Goal: Information Seeking & Learning: Learn about a topic

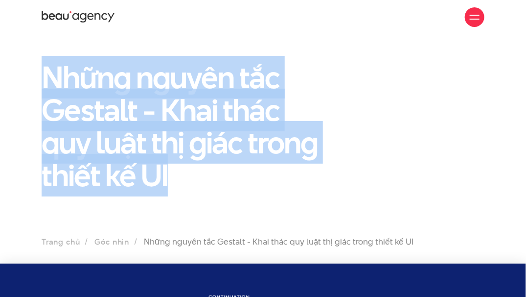
click at [212, 215] on section "Những nguyên tắc Gestalt - Khai thác quy luật thị giác trong thiết kế UI Trang …" at bounding box center [263, 148] width 526 height 229
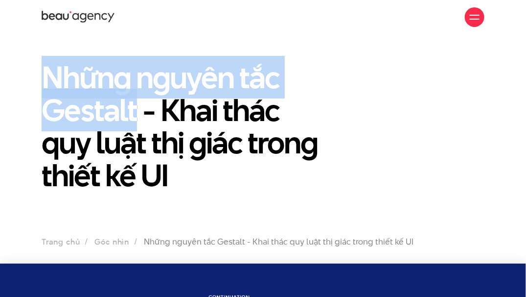
drag, startPoint x: 42, startPoint y: 63, endPoint x: 136, endPoint y: 113, distance: 106.3
click at [136, 113] on h1 "Những nguyên tắc Gestalt - Khai thác quy luật thị giác trong thiết kế UI" at bounding box center [187, 126] width 290 height 131
copy h1 "Những nguyên tắc Gestalt"
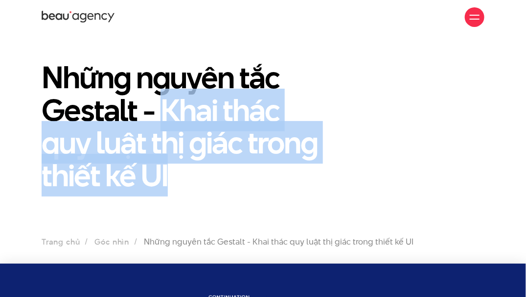
drag, startPoint x: 164, startPoint y: 109, endPoint x: 309, endPoint y: 173, distance: 158.7
click at [309, 173] on h1 "Những nguyên tắc Gestalt - Khai thác quy luật thị giác trong thiết kế UI" at bounding box center [187, 126] width 290 height 131
copy h1 "Khai thác quy luật thị giác trong thiết kế UI"
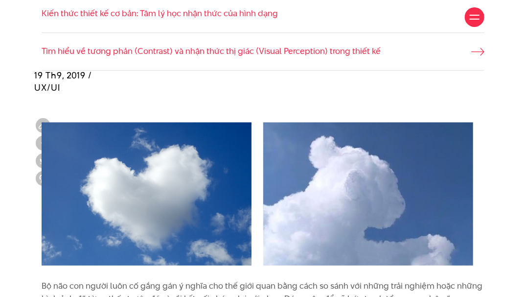
scroll to position [851, 0]
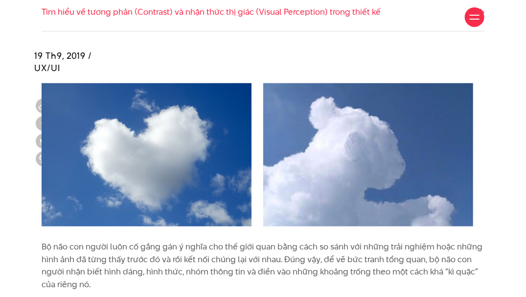
drag, startPoint x: 184, startPoint y: 166, endPoint x: 307, endPoint y: 191, distance: 125.2
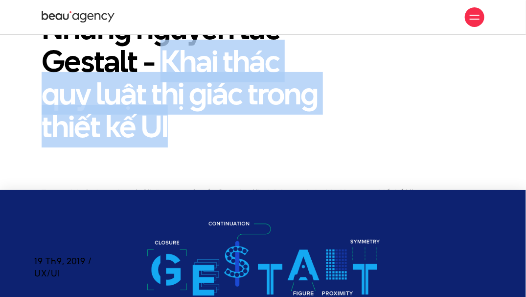
scroll to position [0, 0]
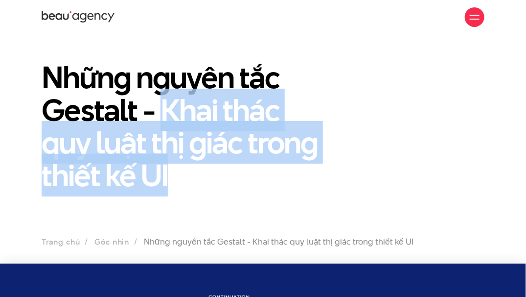
click at [278, 182] on h1 "Những nguyên tắc Gestalt - Khai thác quy luật thị giác trong thiết kế UI" at bounding box center [187, 126] width 290 height 131
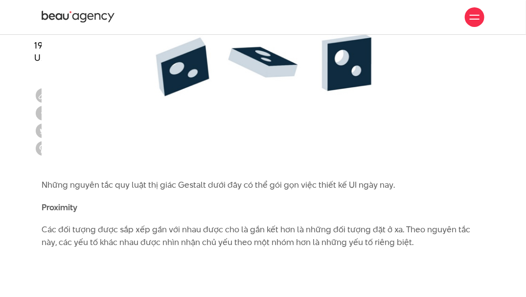
scroll to position [2796, 0]
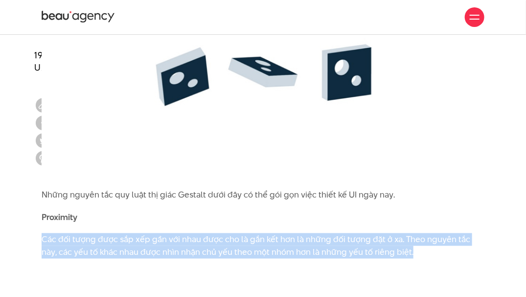
drag, startPoint x: 43, startPoint y: 224, endPoint x: 456, endPoint y: 245, distance: 413.4
click at [456, 245] on p "Các đối tượng được sắp xếp gần với nhau được cho là gắn kết hơn là những đối tư…" at bounding box center [263, 245] width 443 height 25
copy p "Các đối tượng được sắp xếp gần với nhau được cho là gắn kết hơn là những đối tư…"
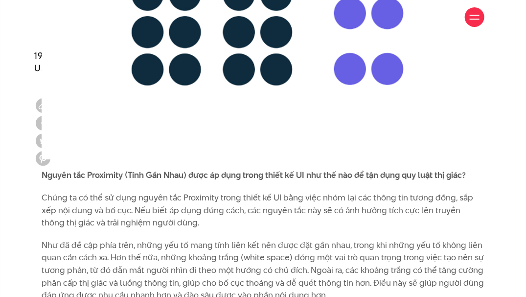
scroll to position [3226, 0]
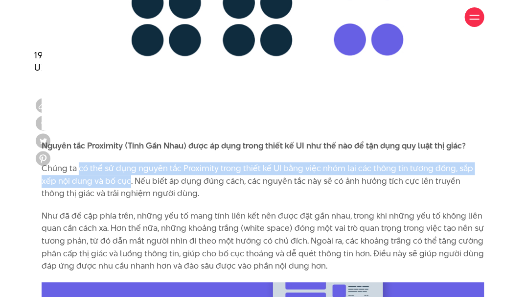
drag, startPoint x: 79, startPoint y: 154, endPoint x: 114, endPoint y: 167, distance: 37.0
click at [114, 167] on p "Chúng ta có thể sử dụng nguyên tắc Proximity trong thiết kế UI bằng việc nhóm l…" at bounding box center [263, 181] width 443 height 38
copy p "có thể sử dụng nguyên tắc Proximity trong thiết kế UI bằng việc nhóm lại các th…"
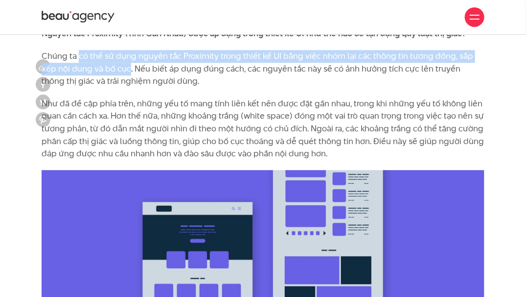
scroll to position [3299, 0]
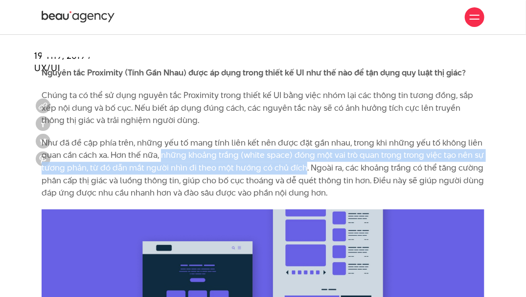
drag, startPoint x: 163, startPoint y: 142, endPoint x: 302, endPoint y: 154, distance: 139.7
click at [302, 154] on p "Như đã đề cập phía trên, những yếu tố mang tính liên kết nên được đặt gần nhau,…" at bounding box center [263, 168] width 443 height 63
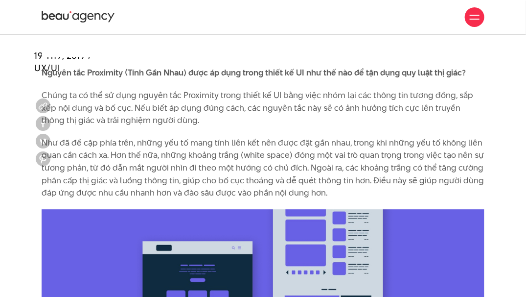
drag, startPoint x: 302, startPoint y: 154, endPoint x: 212, endPoint y: 102, distance: 104.4
click at [212, 102] on p "Chúng ta có thể sử dụng nguyên tắc Proximity trong thiết kế UI bằng việc nhóm l…" at bounding box center [263, 108] width 443 height 38
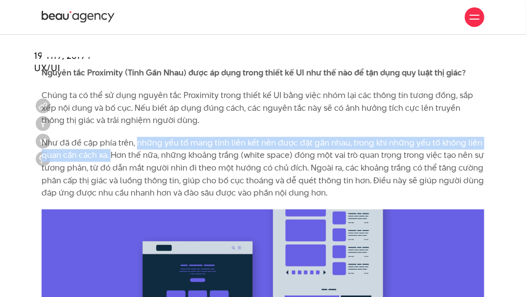
drag, startPoint x: 138, startPoint y: 131, endPoint x: 110, endPoint y: 144, distance: 30.7
click at [110, 144] on p "Như đã đề cập phía trên, những yếu tố mang tính liên kết nên được đặt gần nhau,…" at bounding box center [263, 168] width 443 height 63
copy p "những yếu tố mang tính liên kết nên được đặt gần nhau, trong khi những yếu tố k…"
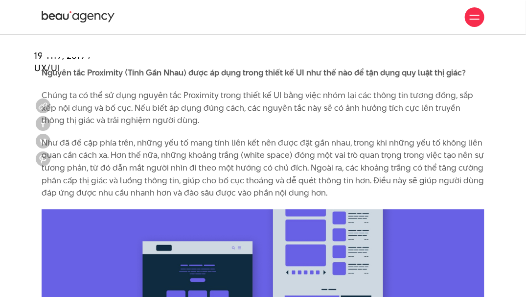
drag, startPoint x: 363, startPoint y: 170, endPoint x: 406, endPoint y: 168, distance: 42.7
click at [363, 170] on p "Như đã đề cập phía trên, những yếu tố mang tính liên kết nên được đặt gần nhau,…" at bounding box center [263, 168] width 443 height 63
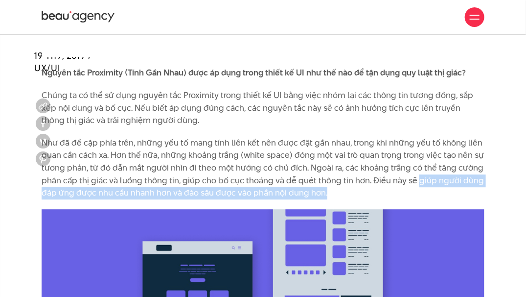
drag, startPoint x: 413, startPoint y: 169, endPoint x: 486, endPoint y: 185, distance: 74.1
copy p "giúp người dùng đáp ứng được nhu cầu nhanh hơn và đào sâu được vào phần nội dun…"
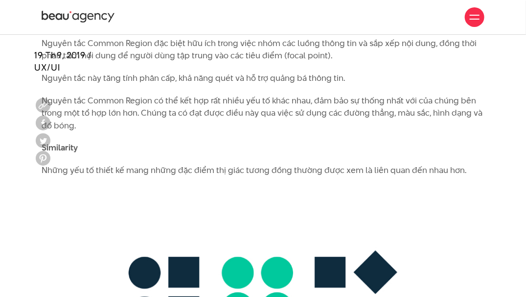
scroll to position [3780, 0]
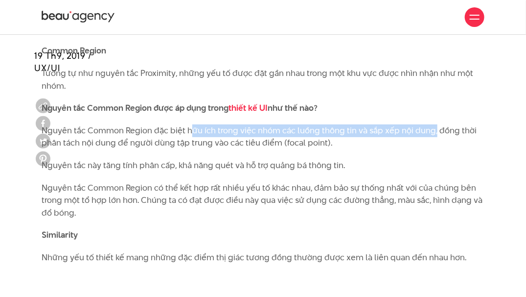
drag, startPoint x: 188, startPoint y: 118, endPoint x: 432, endPoint y: 119, distance: 243.9
click at [432, 124] on p "Nguyên tắc Common Region đặc biệt hữu ích trong việc nhóm các luồng thông tin v…" at bounding box center [263, 136] width 443 height 25
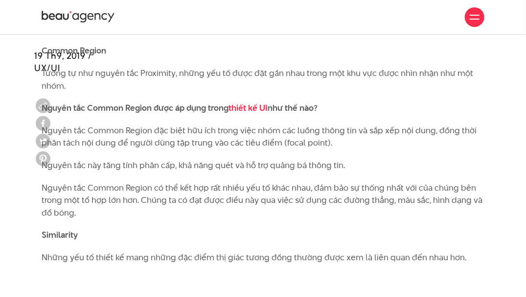
click at [259, 125] on p "Nguyên tắc Common Region đặc biệt hữu ích trong việc nhóm các luồng thông tin v…" at bounding box center [263, 136] width 443 height 25
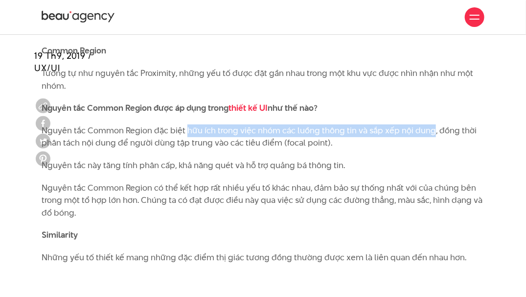
drag, startPoint x: 187, startPoint y: 115, endPoint x: 430, endPoint y: 117, distance: 242.9
click at [430, 124] on p "Nguyên tắc Common Region đặc biệt hữu ích trong việc nhóm các luồng thông tin v…" at bounding box center [263, 136] width 443 height 25
copy p "hữu ích trong việc nhóm các luồng thông tin và sắp xếp nội dung"
click at [291, 124] on p "Nguyên tắc Common Region đặc biệt hữu ích trong việc nhóm các luồng thông tin v…" at bounding box center [263, 136] width 443 height 25
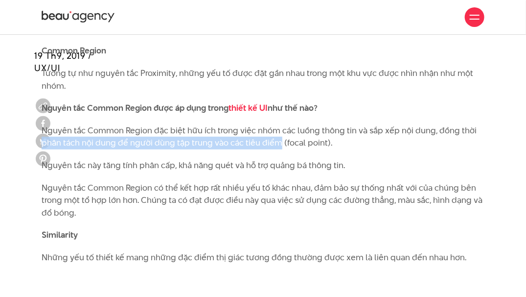
drag, startPoint x: 276, startPoint y: 130, endPoint x: 36, endPoint y: 135, distance: 240.0
copy p "phân tách nội dung để người dùng tập trung vào các tiêu điểm"
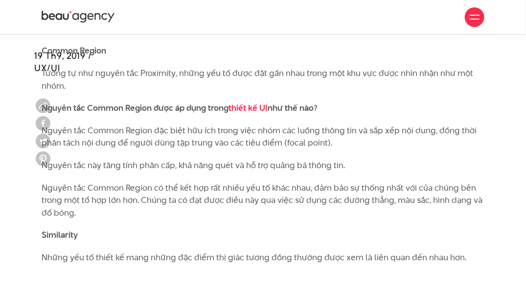
click at [156, 198] on p "Nguyên tắc Common Region có thể kết hợp rất nhiều yếu tố khác nhau, đảm bảo sự …" at bounding box center [263, 201] width 443 height 38
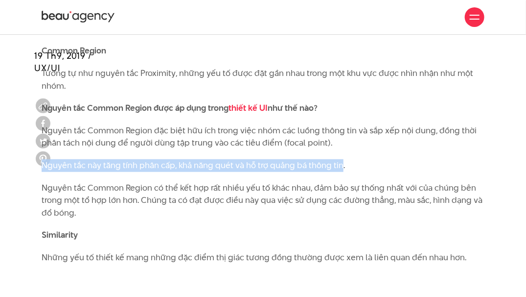
drag, startPoint x: 340, startPoint y: 152, endPoint x: 41, endPoint y: 154, distance: 298.7
copy p "Nguyên tắc này tăng tính phân cấp, khả năng quét và hỗ trợ quảng bá thông tin"
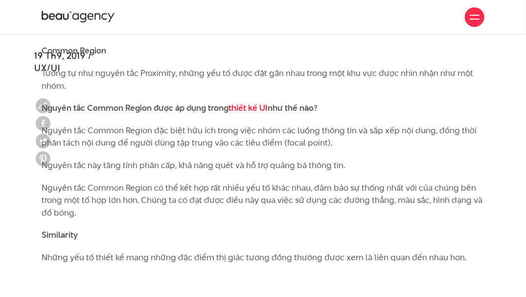
click at [330, 229] on p "Similarity" at bounding box center [263, 235] width 443 height 13
click at [150, 182] on p "Nguyên tắc Common Region có thể kết hợp rất nhiều yếu tố khác nhau, đảm bảo sự …" at bounding box center [263, 201] width 443 height 38
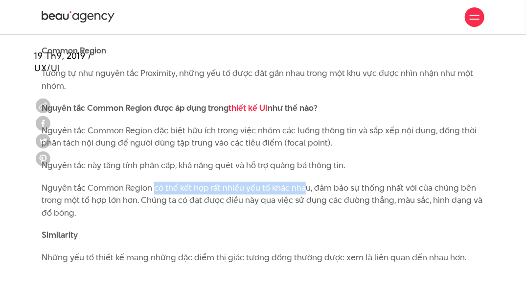
drag, startPoint x: 154, startPoint y: 174, endPoint x: 305, endPoint y: 180, distance: 151.4
click at [305, 182] on p "Nguyên tắc Common Region có thể kết hợp rất nhiều yếu tố khác nhau, đảm bảo sự …" at bounding box center [263, 201] width 443 height 38
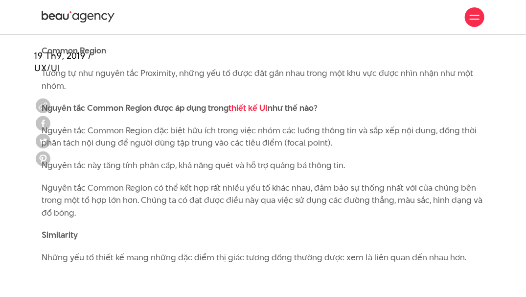
drag, startPoint x: 305, startPoint y: 180, endPoint x: 286, endPoint y: 196, distance: 25.0
click at [294, 203] on p "Nguyên tắc Common Region có thể kết hợp rất nhiều yếu tố khác nhau, đảm bảo sự …" at bounding box center [263, 201] width 443 height 38
